Goal: Check status: Check status

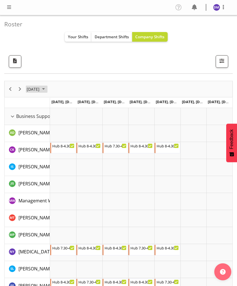
click at [40, 89] on span "[DATE]" at bounding box center [33, 89] width 14 height 7
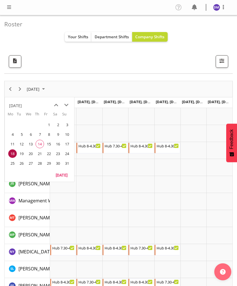
click at [50, 141] on span "15" at bounding box center [49, 144] width 9 height 9
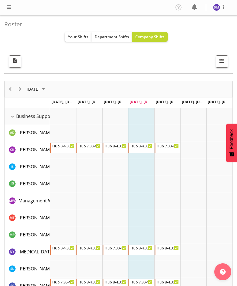
click at [169, 102] on span "[DATE], [DATE]" at bounding box center [169, 101] width 26 height 5
click at [47, 88] on span "August 2025" at bounding box center [43, 89] width 7 height 7
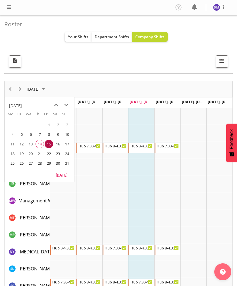
click at [52, 154] on span "22" at bounding box center [49, 154] width 9 height 9
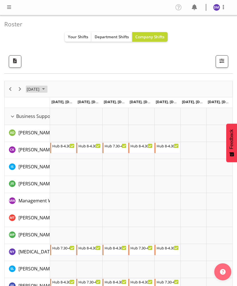
click at [47, 92] on span "August 2025" at bounding box center [43, 89] width 7 height 7
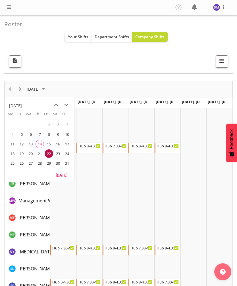
click at [47, 145] on span "15" at bounding box center [49, 144] width 9 height 9
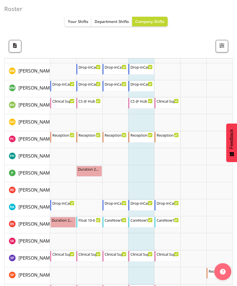
scroll to position [2055, 0]
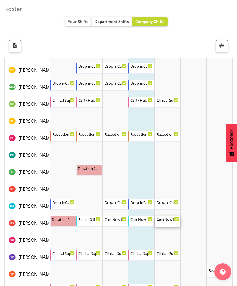
click at [168, 223] on div "CareNow1 [DATE] 10:00 AM - 6:00 PM" at bounding box center [167, 221] width 22 height 11
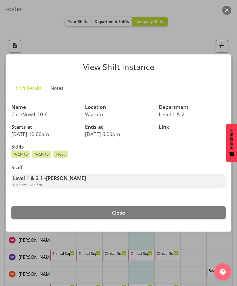
click at [206, 258] on div at bounding box center [118, 143] width 237 height 286
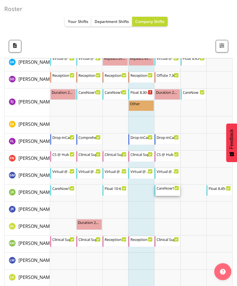
click at [171, 191] on div "CareNow1 8-4" at bounding box center [167, 189] width 22 height 6
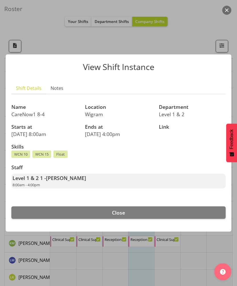
click at [194, 248] on div at bounding box center [118, 143] width 237 height 286
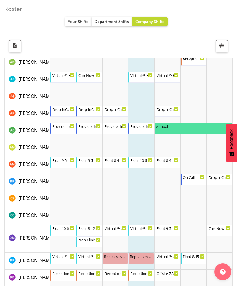
scroll to position [1598, 0]
